Goal: Information Seeking & Learning: Understand process/instructions

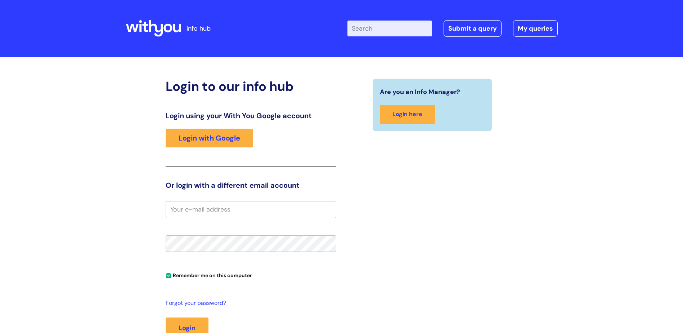
click at [144, 29] on icon at bounding box center [145, 27] width 6 height 10
click at [207, 135] on link "Login with Google" at bounding box center [209, 137] width 87 height 19
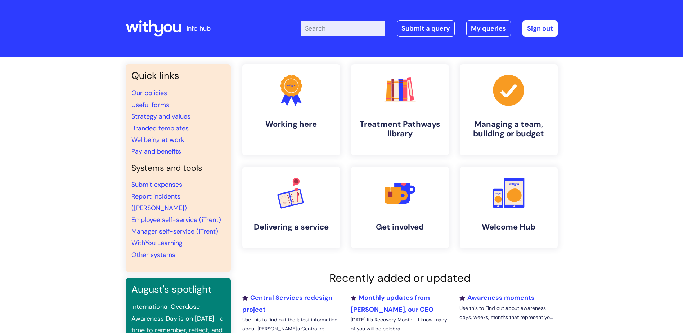
click at [356, 29] on input "Enter your search term here..." at bounding box center [343, 29] width 85 height 16
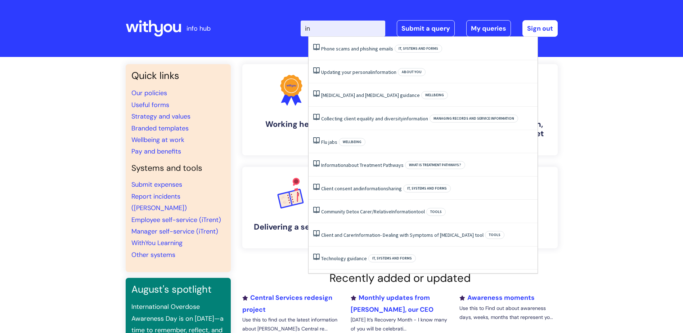
type input "i"
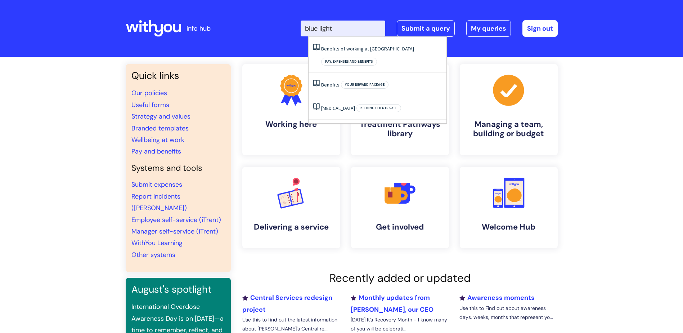
click at [346, 30] on input "blue light" at bounding box center [343, 29] width 85 height 16
type input "blue light"
click button "Search" at bounding box center [0, 0] width 0 height 0
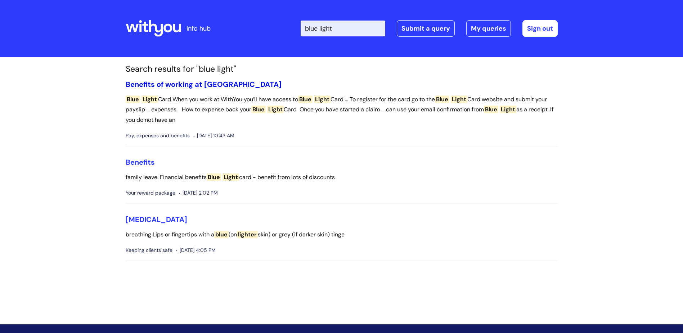
click at [153, 84] on link "Benefits of working at [GEOGRAPHIC_DATA]" at bounding box center [204, 84] width 156 height 9
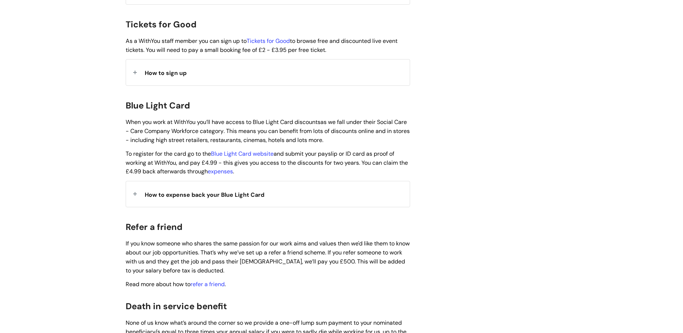
scroll to position [684, 0]
click at [233, 167] on link "expenses" at bounding box center [220, 171] width 25 height 8
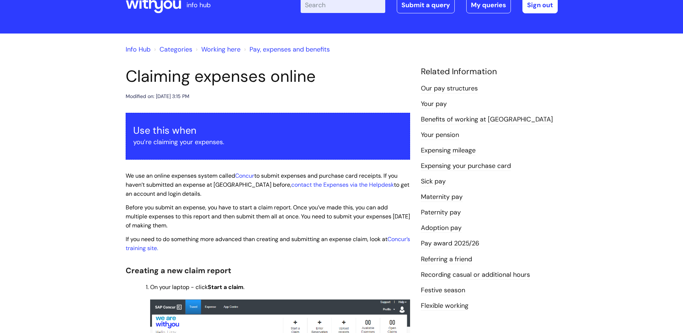
scroll to position [36, 0]
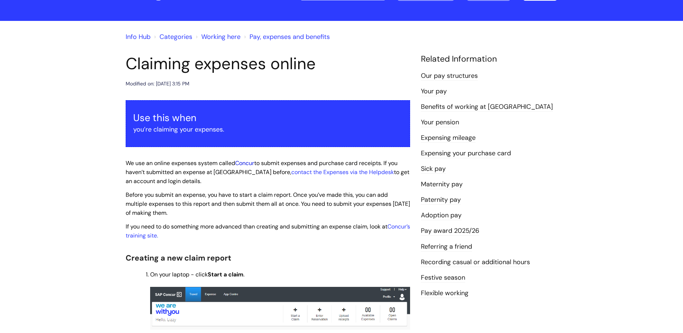
click at [244, 163] on link "Concur" at bounding box center [244, 163] width 19 height 8
click at [246, 163] on link "Concur" at bounding box center [244, 163] width 19 height 8
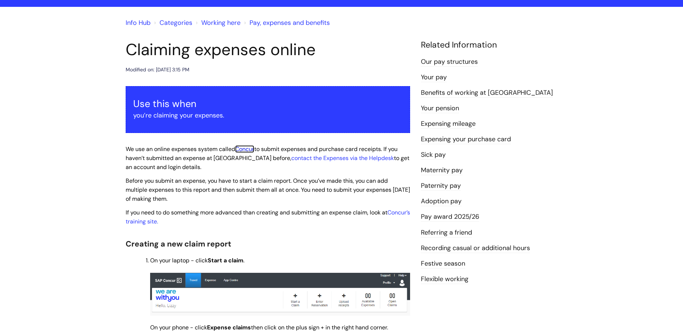
scroll to position [0, 0]
